Goal: Task Accomplishment & Management: Use online tool/utility

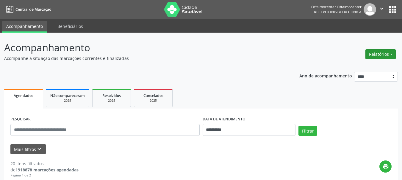
click at [372, 55] on button "Relatórios" at bounding box center [380, 54] width 30 height 10
click at [356, 67] on link "Agendamentos" at bounding box center [364, 67] width 64 height 8
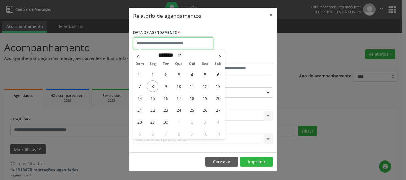
click at [173, 44] on input "text" at bounding box center [173, 43] width 80 height 12
click at [153, 90] on span "8" at bounding box center [153, 87] width 12 height 12
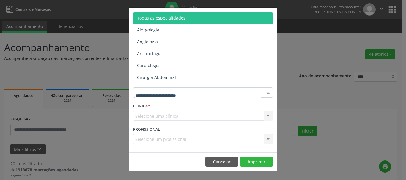
click at [153, 90] on input "text" at bounding box center [197, 96] width 125 height 12
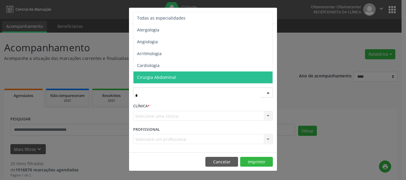
type input "**"
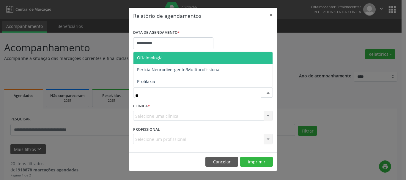
click at [157, 62] on span "Oftalmologia" at bounding box center [202, 58] width 139 height 12
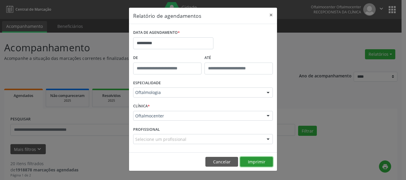
click at [251, 161] on button "Imprimir" at bounding box center [256, 162] width 33 height 10
click at [273, 17] on button "×" at bounding box center [271, 15] width 12 height 15
